Goal: Transaction & Acquisition: Download file/media

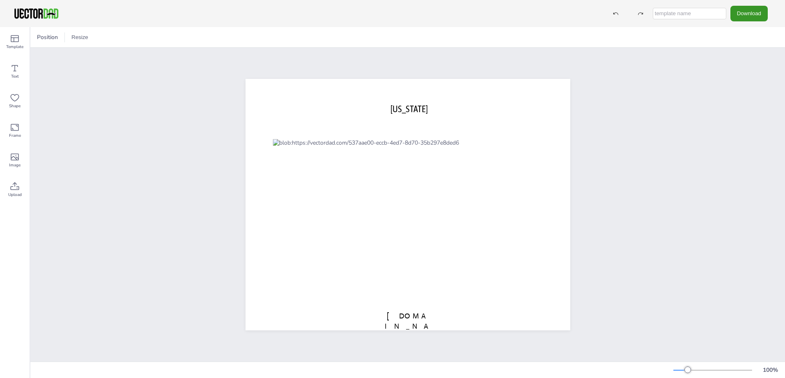
click at [750, 12] on button "Download" at bounding box center [748, 13] width 37 height 15
click at [746, 102] on li "PDF" at bounding box center [751, 100] width 67 height 17
click at [746, 14] on button "Download" at bounding box center [748, 13] width 37 height 15
click at [750, 104] on li "PDF" at bounding box center [751, 100] width 67 height 17
